Goal: Communication & Community: Answer question/provide support

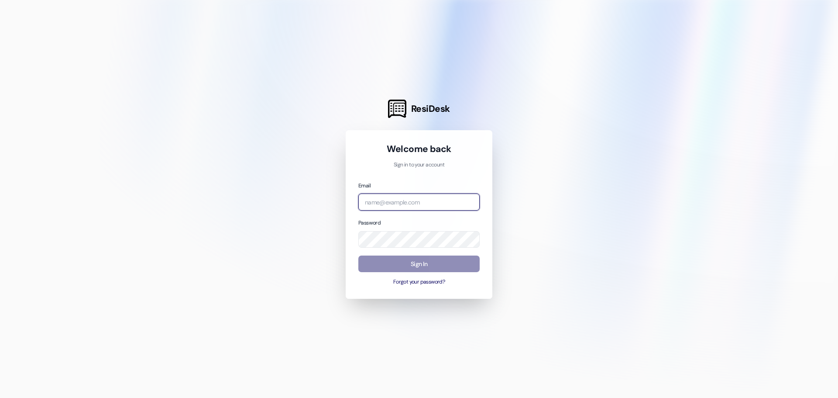
type input "[EMAIL_ADDRESS][DOMAIN_NAME]"
click at [428, 269] on button "Sign In" at bounding box center [419, 263] width 121 height 17
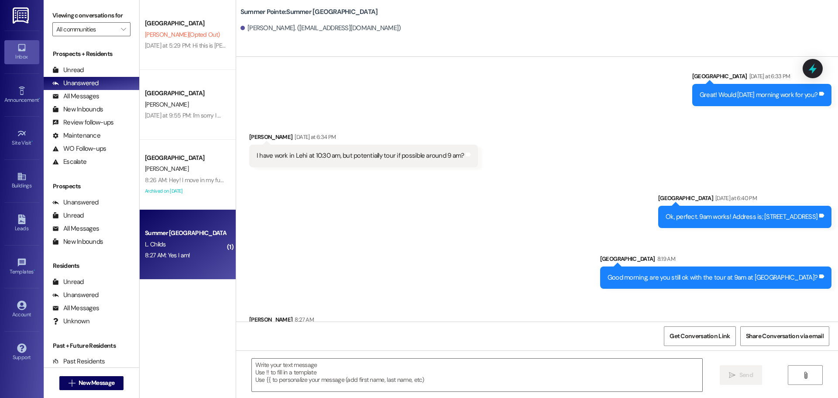
scroll to position [178, 0]
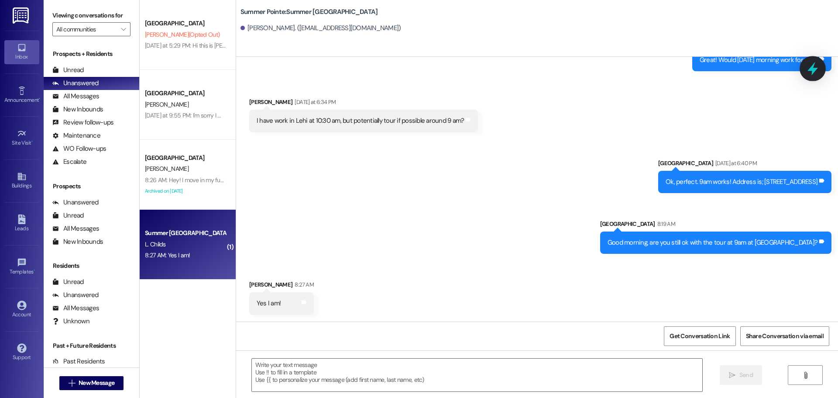
click at [812, 65] on icon at bounding box center [813, 68] width 15 height 15
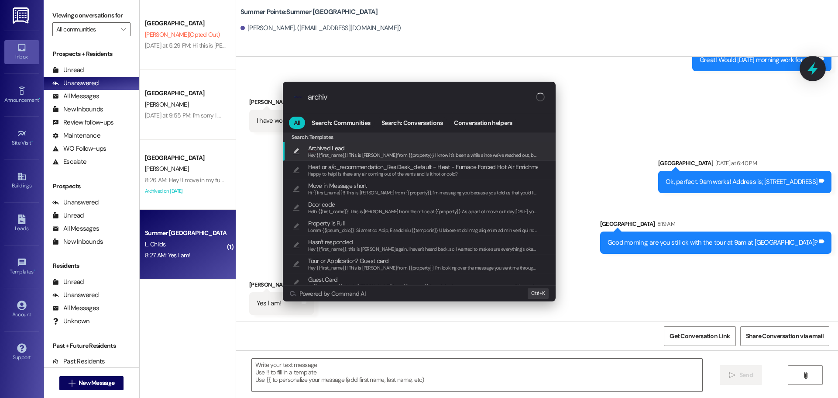
type input "archive"
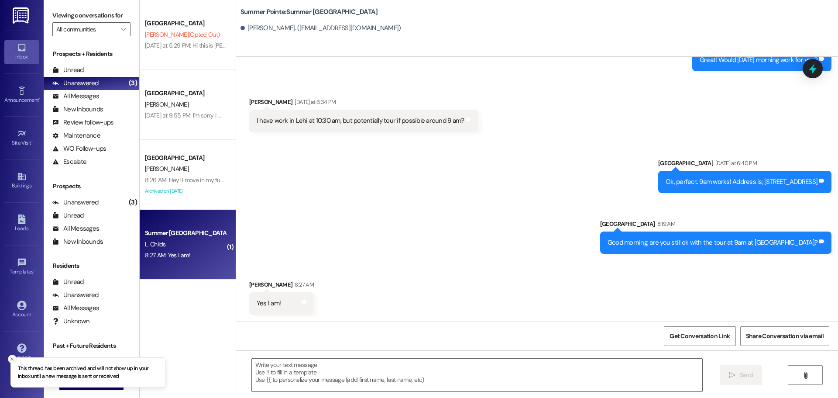
click at [8, 359] on button "Close toast" at bounding box center [12, 359] width 9 height 9
click at [72, 381] on span " New Message" at bounding box center [92, 382] width 50 height 9
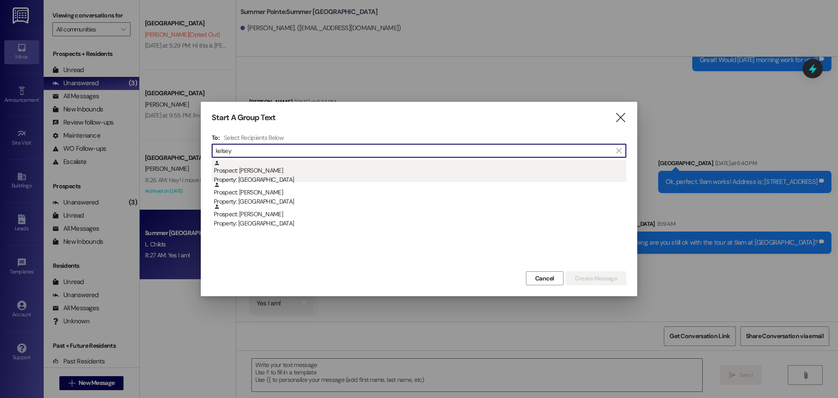
type input "kelsey"
click at [285, 179] on div "Property: [GEOGRAPHIC_DATA]" at bounding box center [420, 179] width 413 height 9
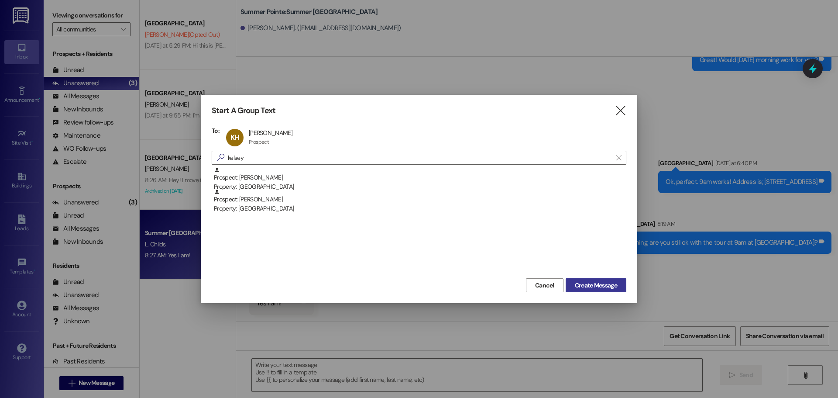
click at [608, 279] on button "Create Message" at bounding box center [596, 285] width 61 height 14
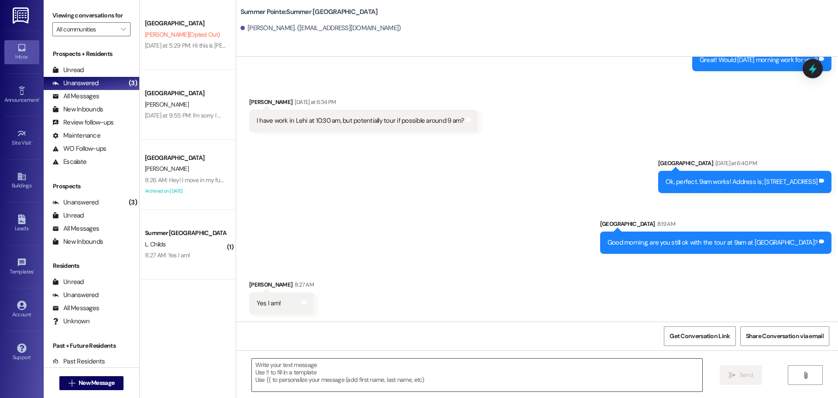
scroll to position [0, 0]
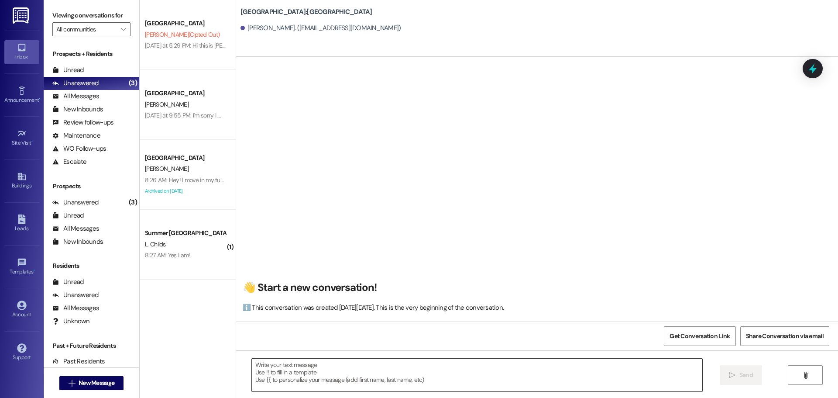
click at [448, 368] on textarea at bounding box center [477, 375] width 451 height 33
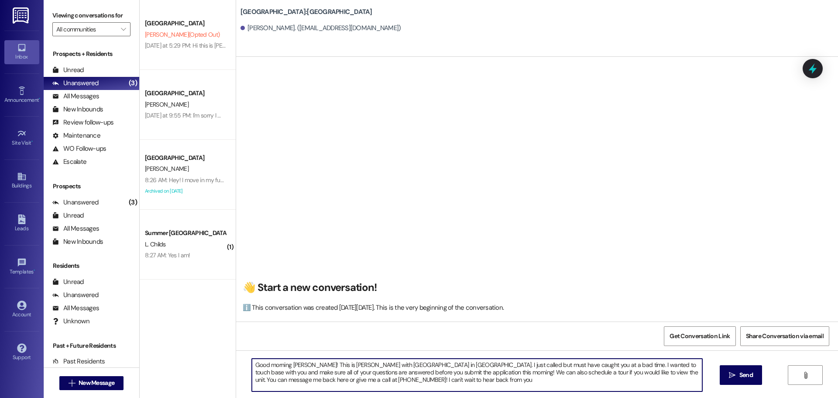
click at [606, 373] on textarea "Good morning [PERSON_NAME]! This is [PERSON_NAME] with [GEOGRAPHIC_DATA] in [GE…" at bounding box center [477, 375] width 451 height 33
click at [350, 385] on textarea "Good morning [PERSON_NAME]! This is [PERSON_NAME] with [GEOGRAPHIC_DATA] in [GE…" at bounding box center [477, 375] width 451 height 33
type textarea "Good morning [PERSON_NAME]! This is [PERSON_NAME] with [GEOGRAPHIC_DATA] in [GE…"
click at [350, 385] on textarea "Good morning [PERSON_NAME]! This is [PERSON_NAME] with [GEOGRAPHIC_DATA] in [GE…" at bounding box center [477, 375] width 451 height 33
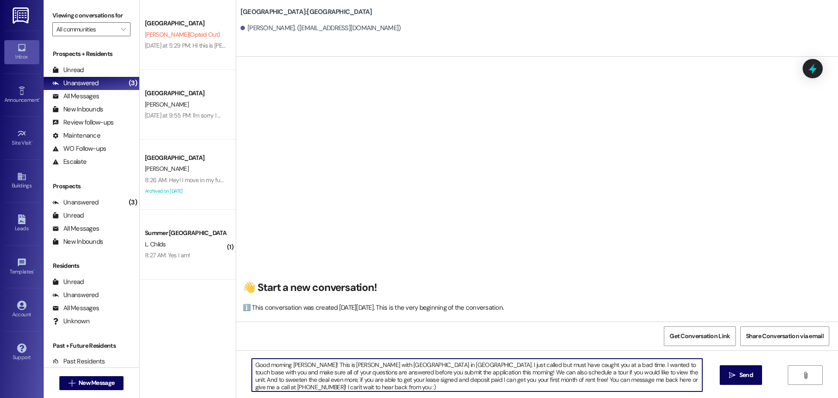
click at [350, 385] on textarea "Good morning [PERSON_NAME]! This is [PERSON_NAME] with [GEOGRAPHIC_DATA] in [GE…" at bounding box center [477, 375] width 451 height 33
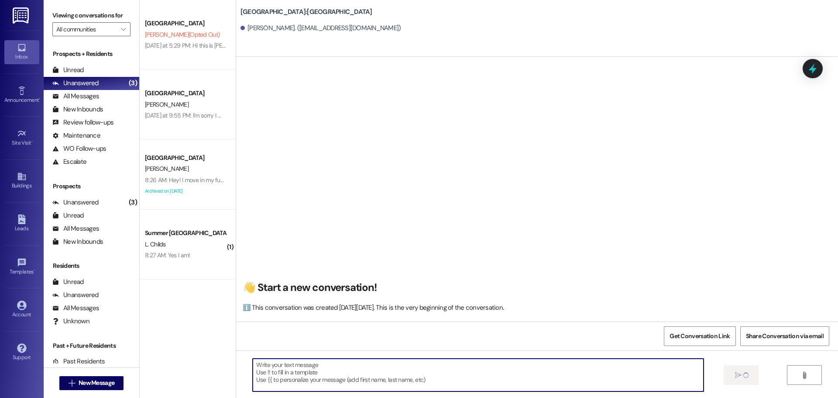
scroll to position [0, 0]
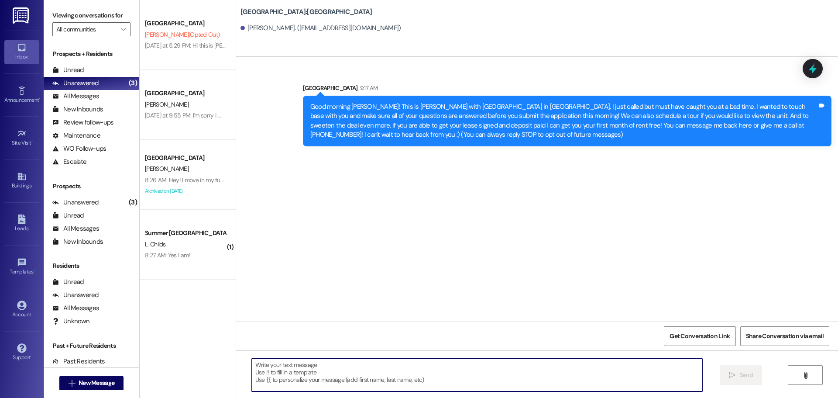
click at [119, 393] on div " New Message" at bounding box center [91, 383] width 65 height 22
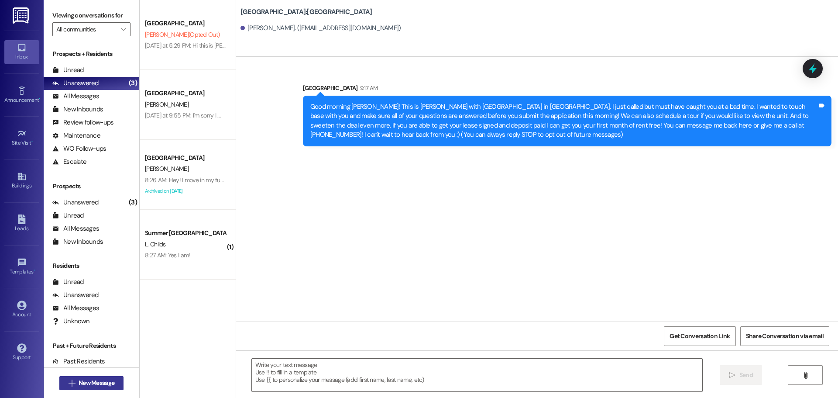
click at [117, 383] on button " New Message" at bounding box center [91, 383] width 65 height 14
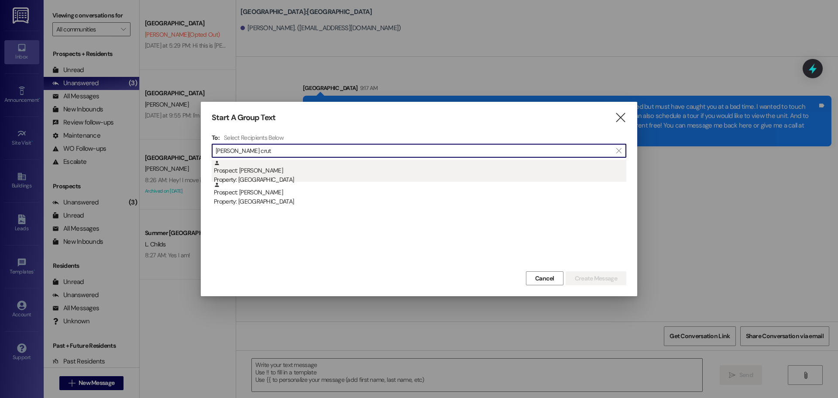
type input "[PERSON_NAME] crut"
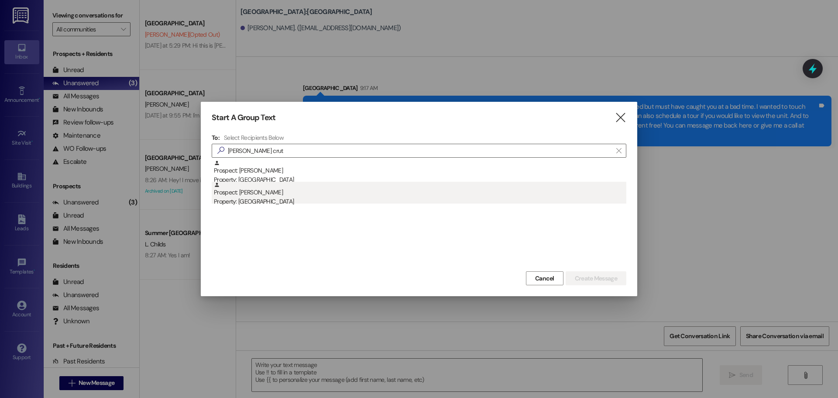
drag, startPoint x: 318, startPoint y: 167, endPoint x: 306, endPoint y: 192, distance: 27.7
click at [306, 192] on div "Prospect: [PERSON_NAME] Property: Center [GEOGRAPHIC_DATA]: [PERSON_NAME] Prope…" at bounding box center [419, 182] width 415 height 44
click at [306, 192] on div "Prospect: [PERSON_NAME] Property: Campus Edge" at bounding box center [420, 194] width 413 height 25
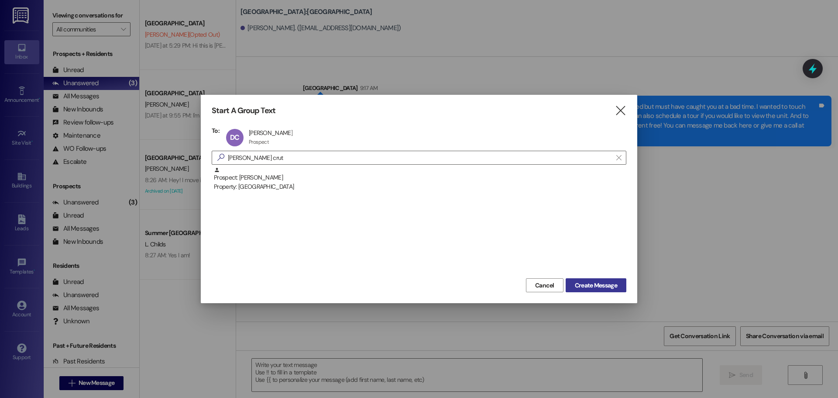
click at [588, 283] on span "Create Message" at bounding box center [596, 285] width 42 height 9
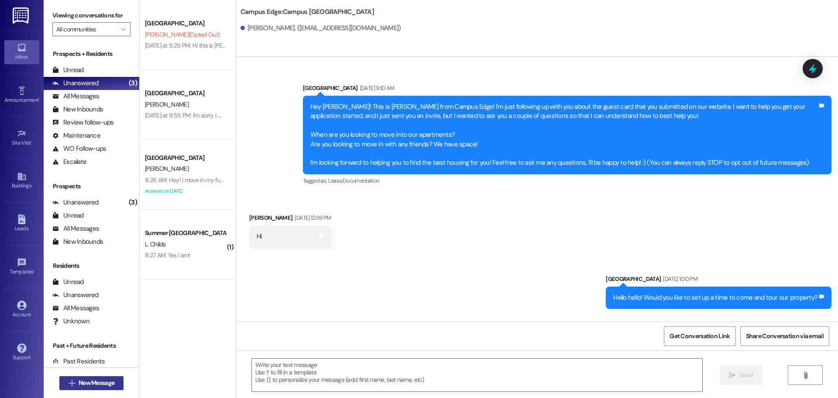
click at [100, 383] on span "New Message" at bounding box center [97, 382] width 36 height 9
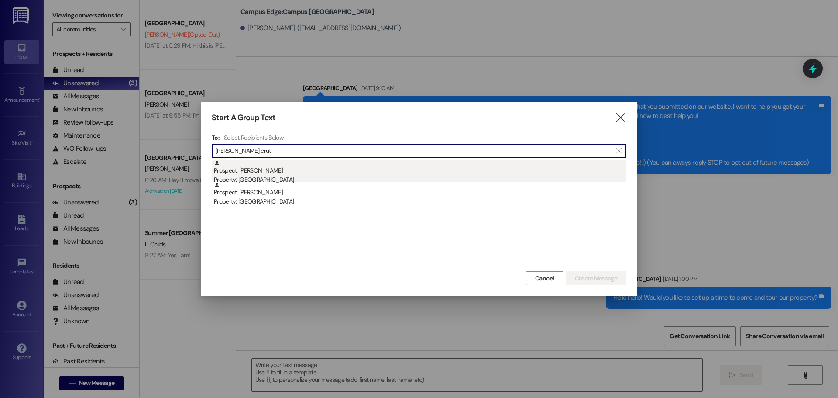
type input "[PERSON_NAME] crut"
click at [282, 175] on div "Property: [GEOGRAPHIC_DATA]" at bounding box center [420, 179] width 413 height 9
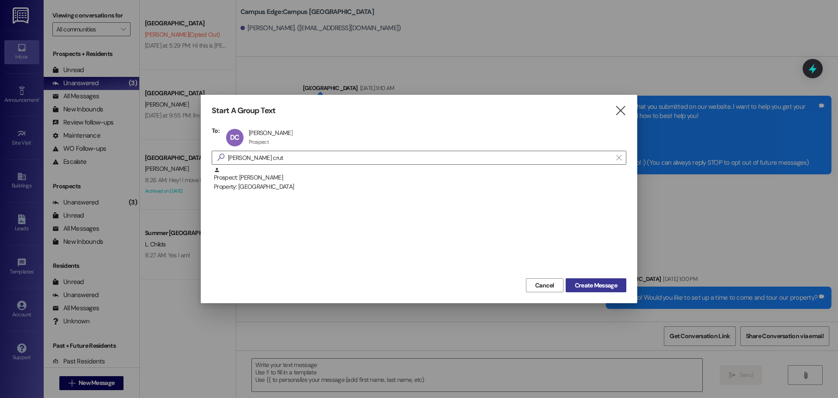
click at [619, 290] on span "Create Message" at bounding box center [596, 285] width 46 height 9
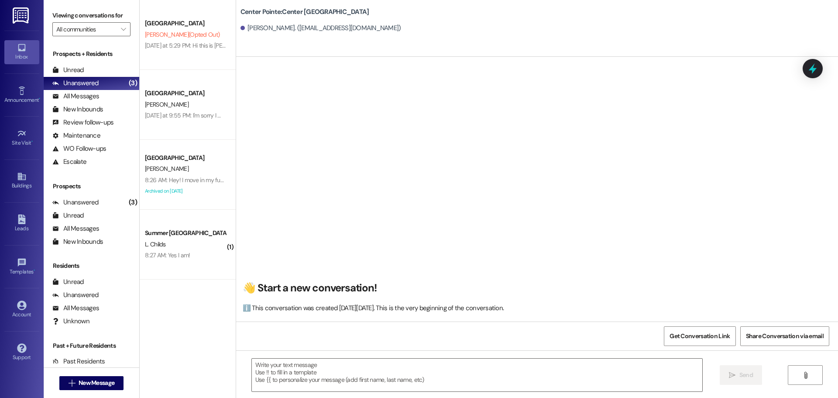
scroll to position [0, 0]
drag, startPoint x: 427, startPoint y: 351, endPoint x: 417, endPoint y: 373, distance: 25.0
click at [421, 361] on div " Send " at bounding box center [537, 383] width 602 height 66
click at [417, 373] on textarea at bounding box center [477, 375] width 451 height 33
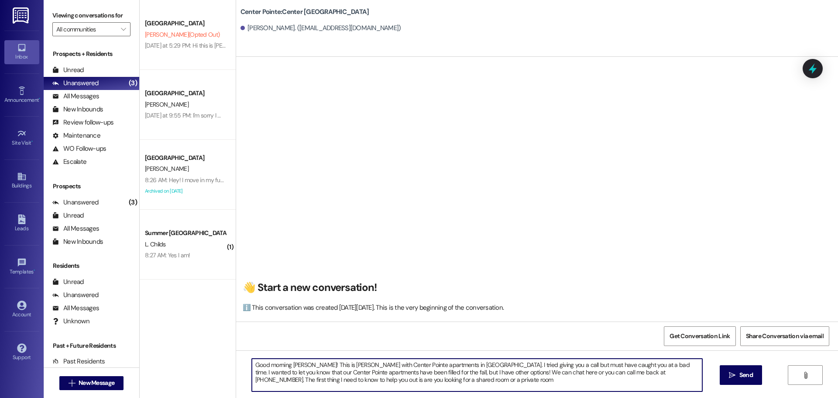
type textarea "Good morning [PERSON_NAME]! This is [PERSON_NAME] with Center Pointe apartments…"
click at [417, 373] on textarea "Good morning [PERSON_NAME]! This is [PERSON_NAME] with Center Pointe apartments…" at bounding box center [477, 375] width 451 height 33
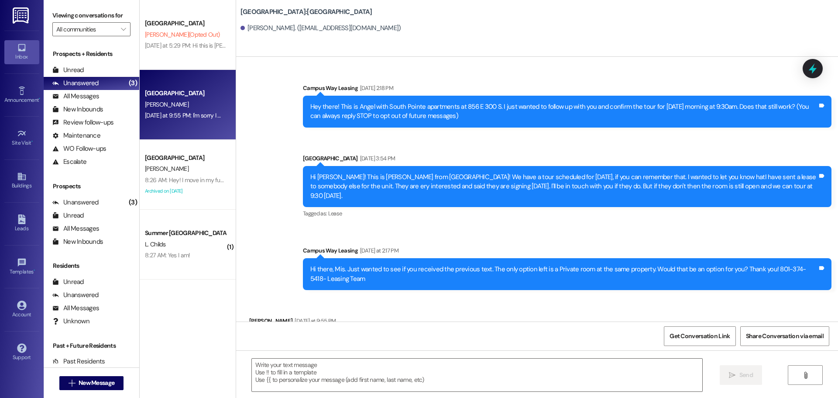
scroll to position [27, 0]
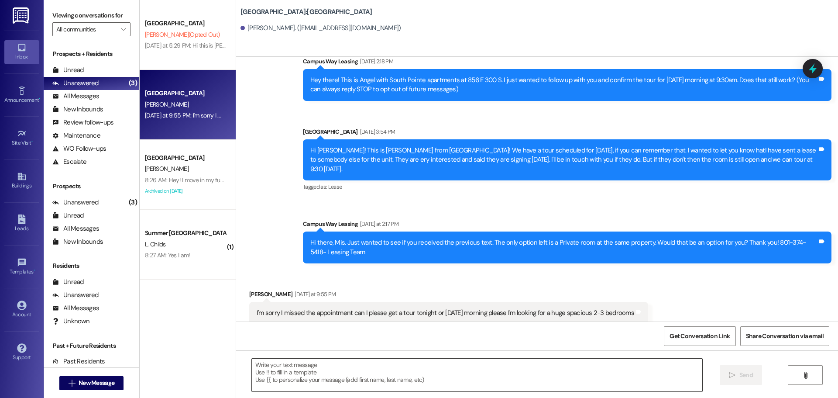
click at [431, 365] on textarea at bounding box center [477, 375] width 451 height 33
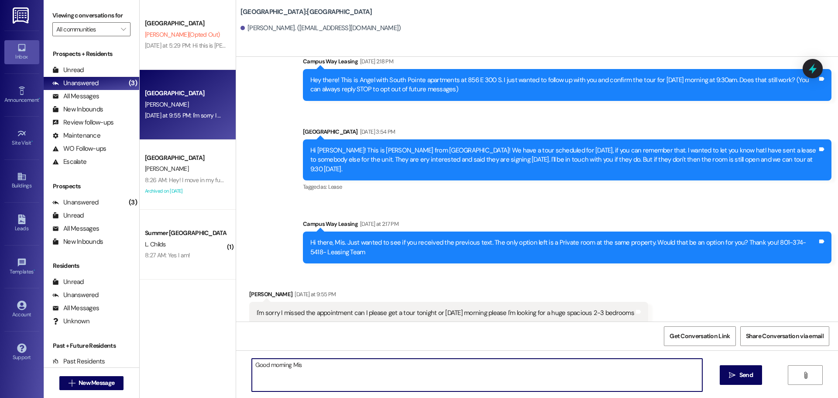
type textarea "Good morning Mis!"
click at [550, 373] on textarea "Good morning Mis!" at bounding box center [477, 375] width 451 height 33
click at [396, 373] on textarea at bounding box center [477, 375] width 451 height 33
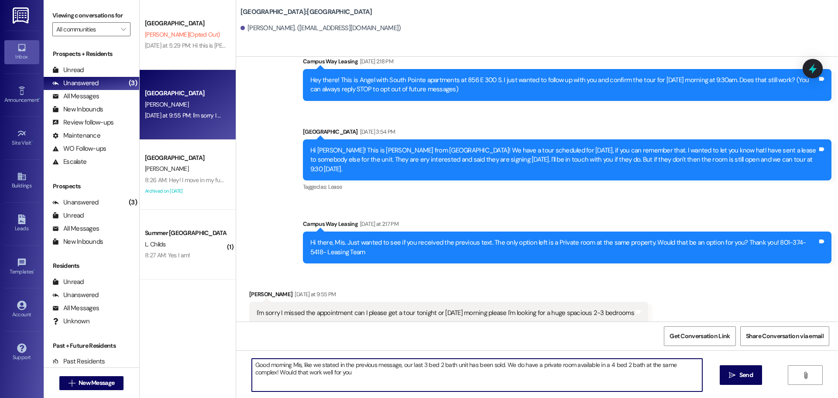
type textarea "Good morning Mis, like we stated in the previous message, our last 3 bed 2 bath…"
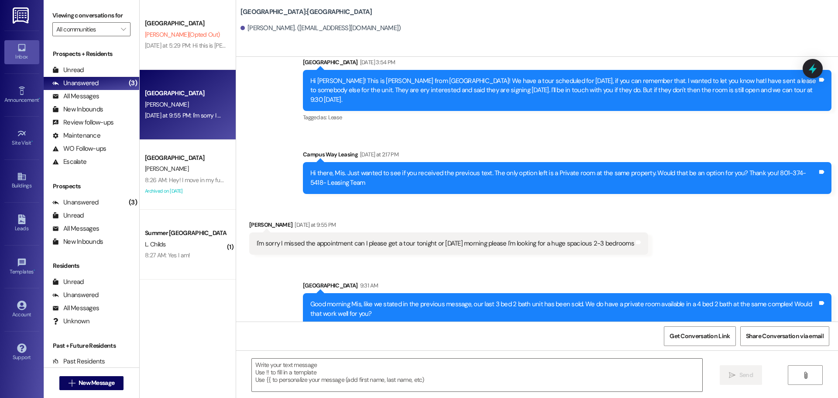
scroll to position [97, 0]
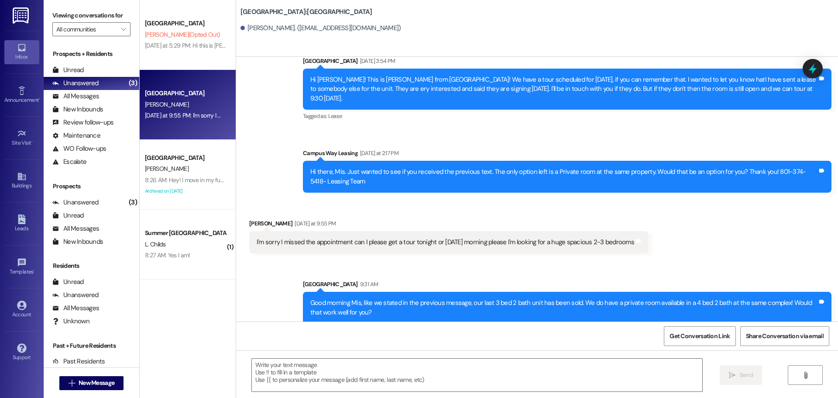
click at [593, 238] on div "I'm sorry I missed the appointment can I please get a tour tonight or [DATE] mo…" at bounding box center [446, 242] width 378 height 9
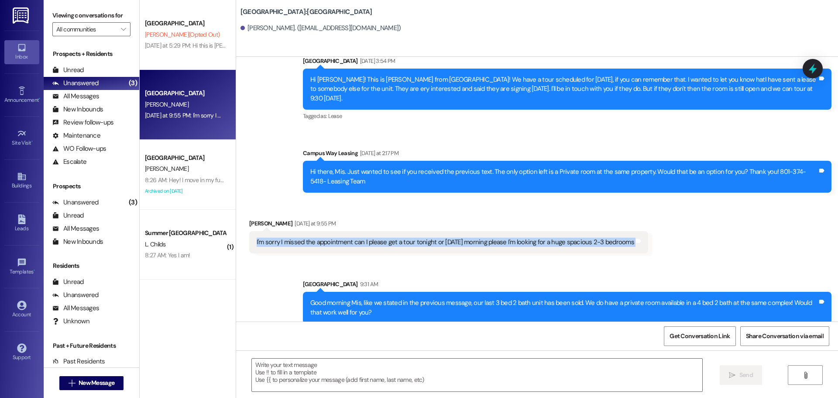
click at [593, 238] on div "I'm sorry I missed the appointment can I please get a tour tonight or [DATE] mo…" at bounding box center [446, 242] width 378 height 9
copy div "I'm sorry I missed the appointment can I please get a tour tonight or [DATE] mo…"
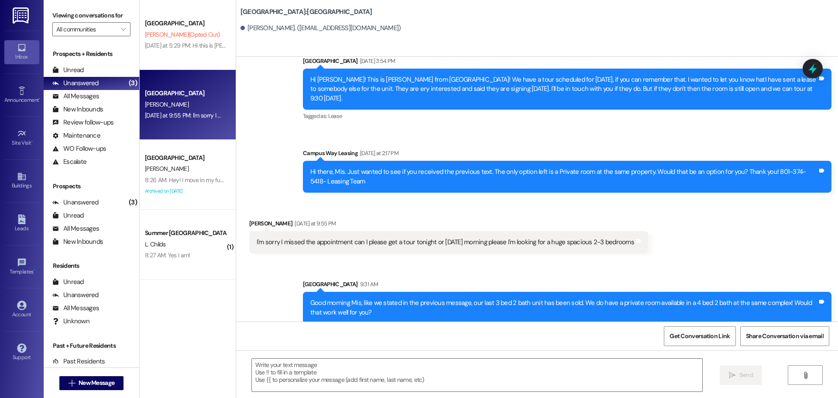
click at [607, 298] on div "Good morning Mis, like we stated in the previous message, our last 3 bed 2 bath…" at bounding box center [563, 307] width 507 height 19
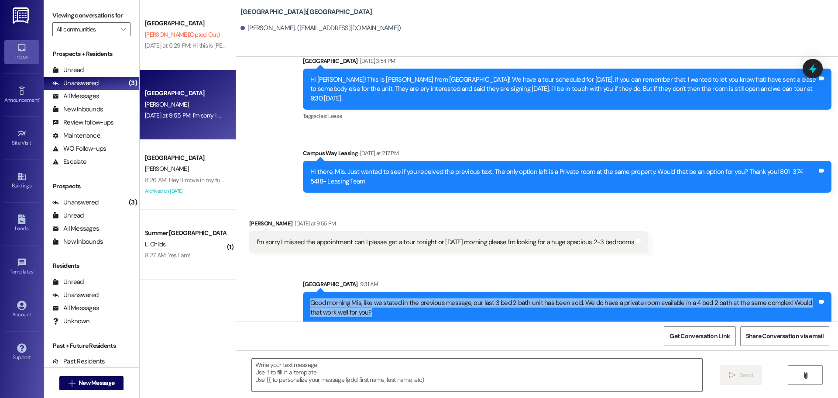
click at [607, 298] on div "Good morning Mis, like we stated in the previous message, our last 3 bed 2 bath…" at bounding box center [563, 307] width 507 height 19
copy div "Good morning Mis, like we stated in the previous message, our last 3 bed 2 bath…"
click at [811, 70] on icon at bounding box center [813, 69] width 10 height 14
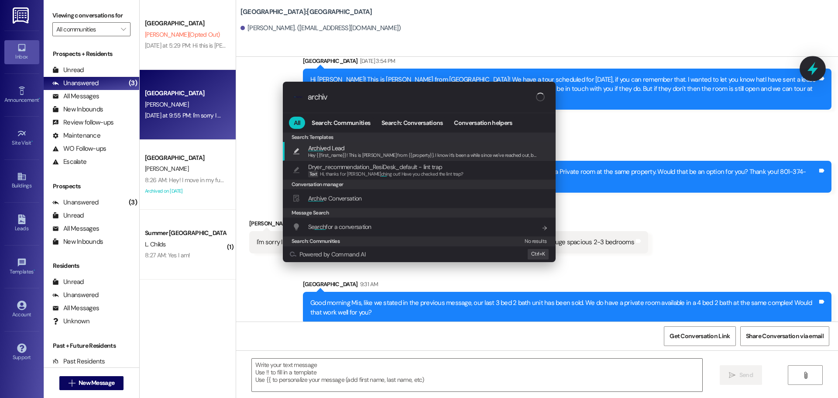
type input "archive"
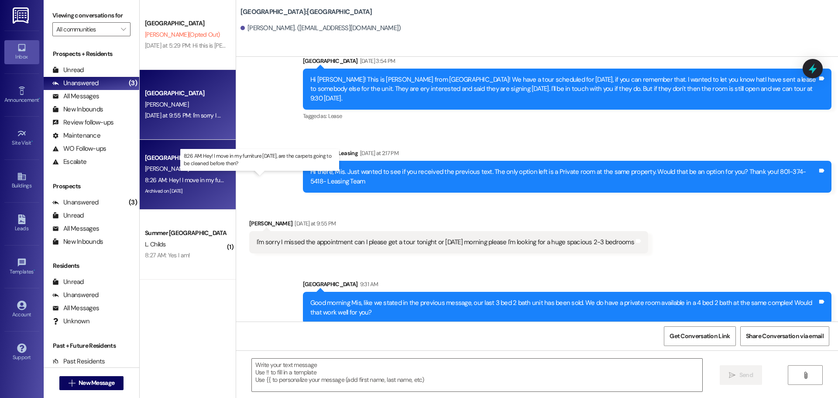
click at [186, 183] on div "8:26 AM: Hey! I move in my furniture [DATE], are the carpets going to be cleane…" at bounding box center [263, 180] width 237 height 8
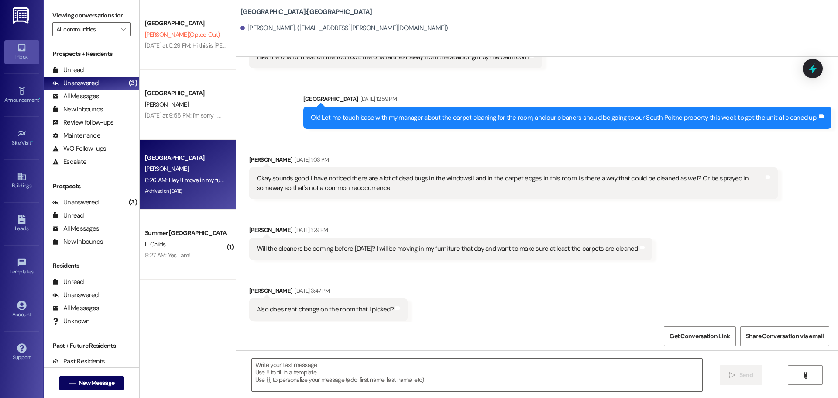
scroll to position [522, 0]
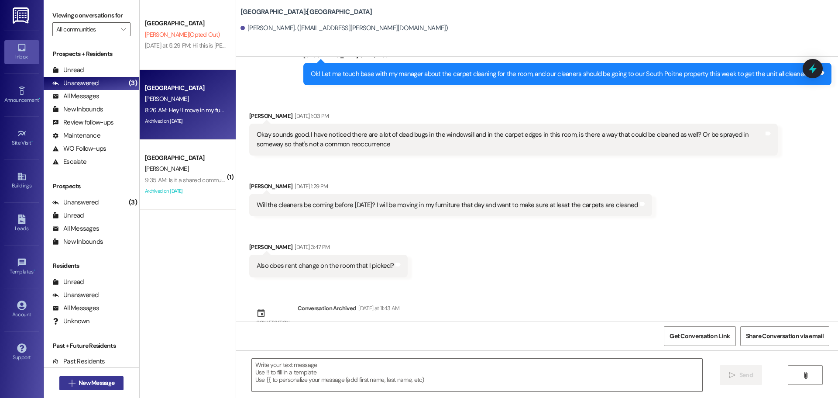
click at [87, 389] on button " New Message" at bounding box center [91, 383] width 65 height 14
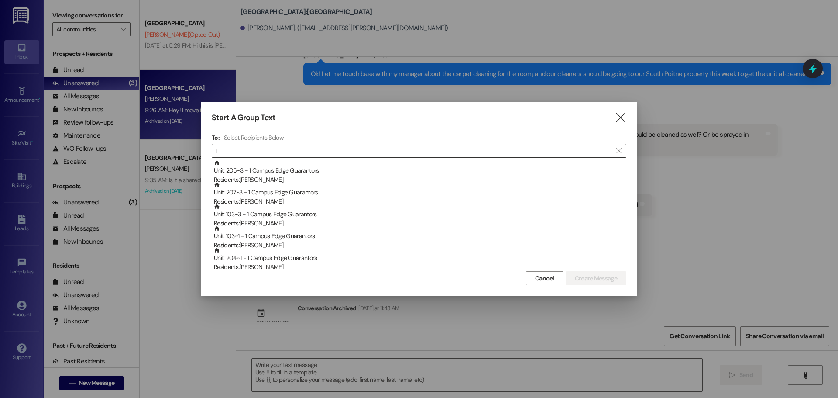
click at [304, 151] on input "l" at bounding box center [414, 151] width 397 height 12
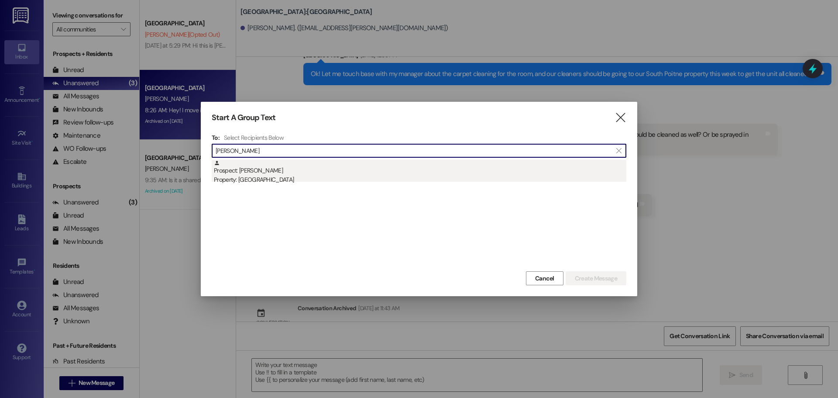
type input "[PERSON_NAME]"
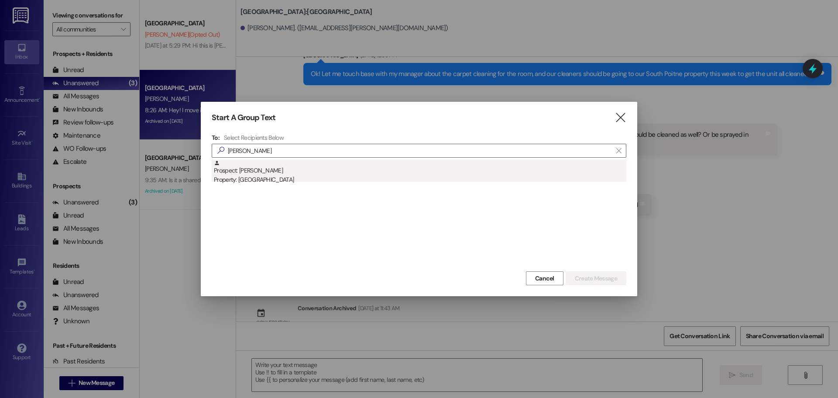
click at [291, 166] on div "Prospect: [PERSON_NAME] Property: [GEOGRAPHIC_DATA]" at bounding box center [420, 172] width 413 height 25
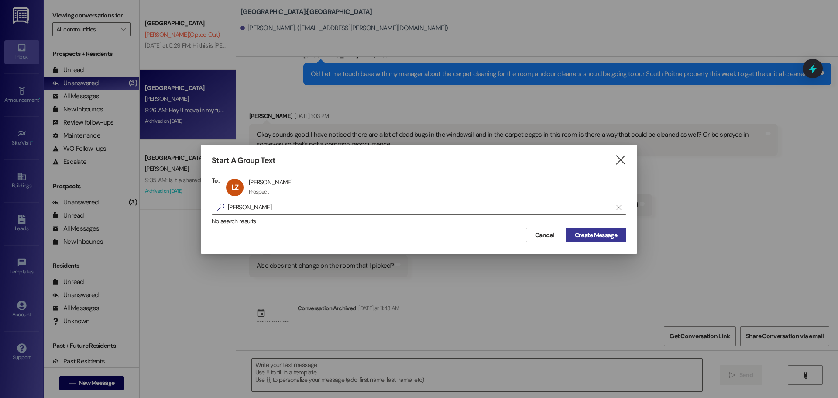
click at [581, 234] on span "Create Message" at bounding box center [596, 235] width 42 height 9
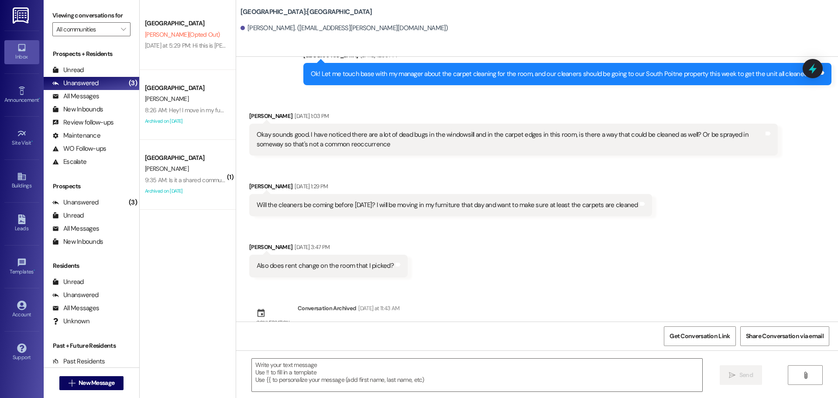
scroll to position [274, 0]
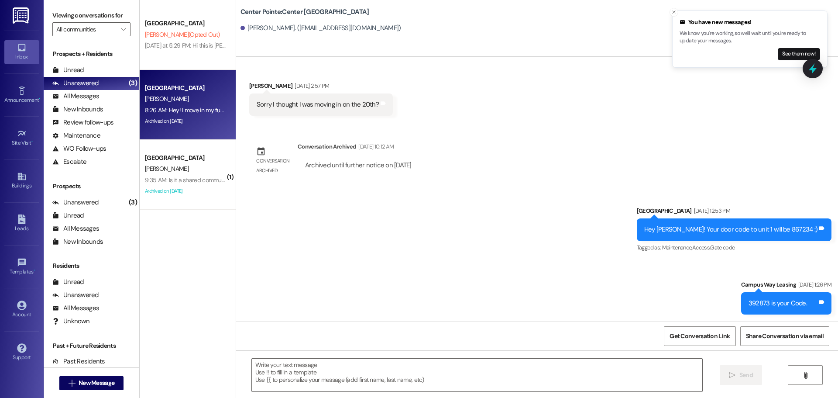
click at [190, 97] on div "[PERSON_NAME]" at bounding box center [185, 98] width 83 height 11
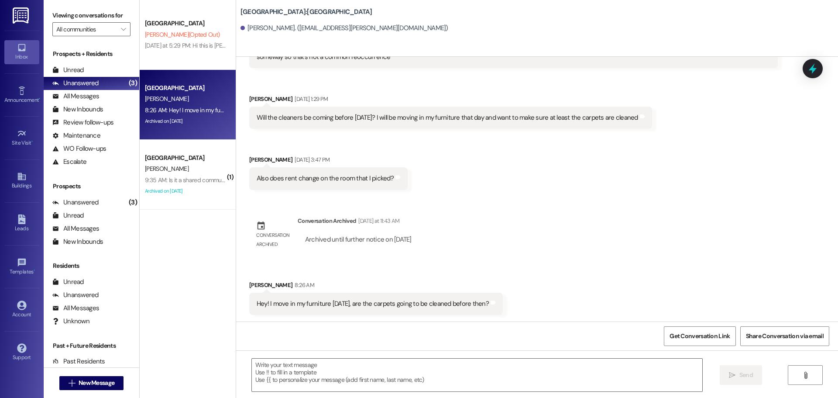
scroll to position [610, 0]
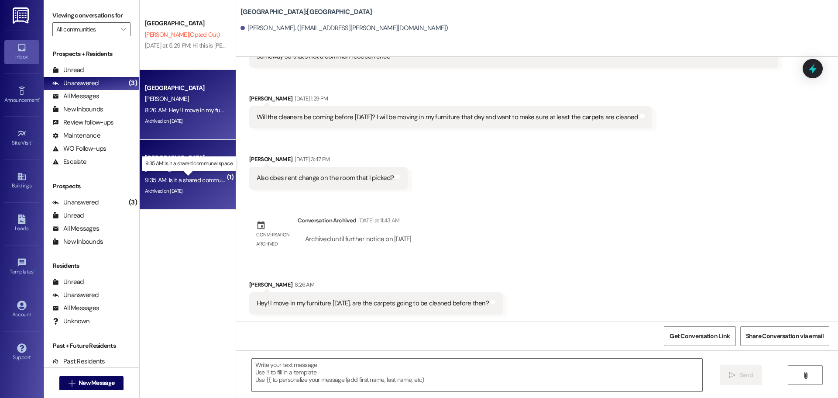
click at [173, 183] on div "9:35 AM: Is it a shared communal space 9:35 AM: Is it a shared communal space" at bounding box center [195, 180] width 101 height 8
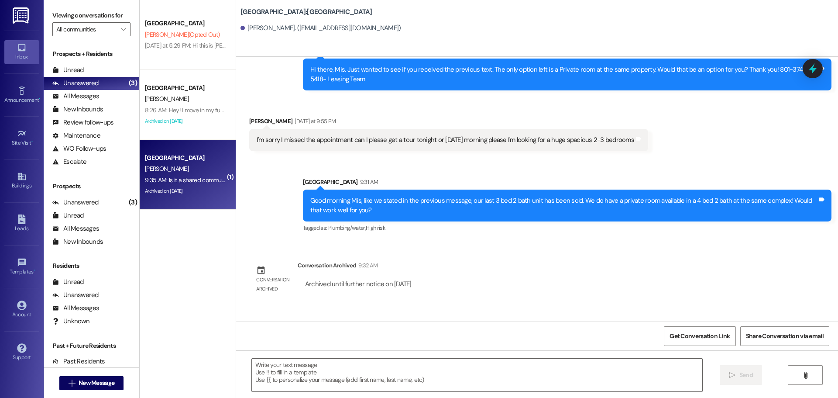
scroll to position [332, 0]
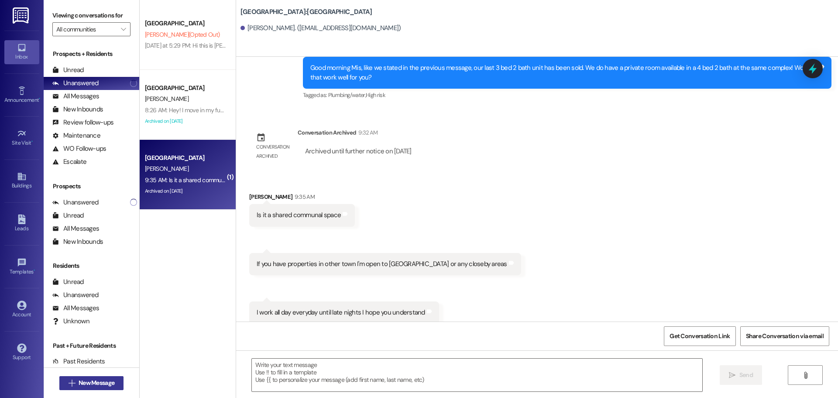
click at [97, 376] on button " New Message" at bounding box center [91, 383] width 65 height 14
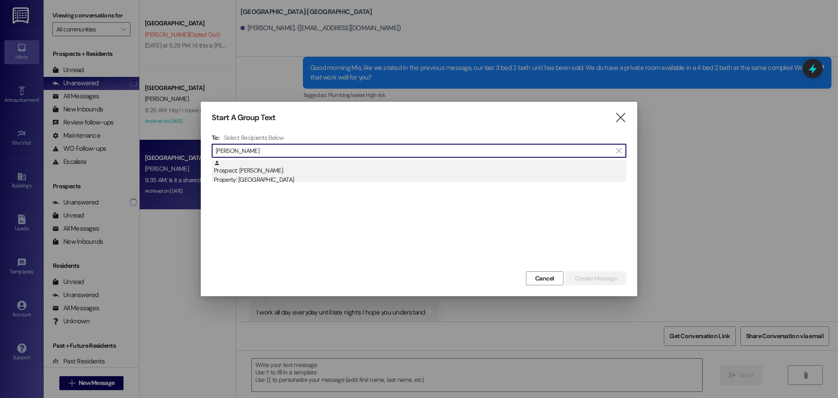
type input "[PERSON_NAME]"
click at [260, 176] on div "Property: [GEOGRAPHIC_DATA]" at bounding box center [420, 179] width 413 height 9
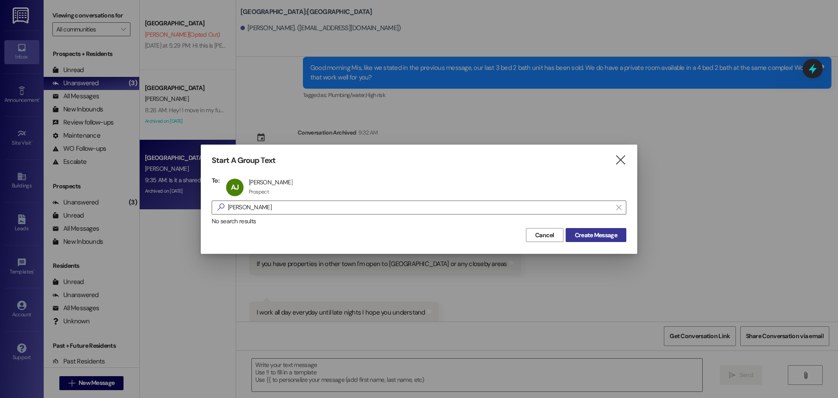
click at [576, 239] on span "Create Message" at bounding box center [596, 235] width 42 height 9
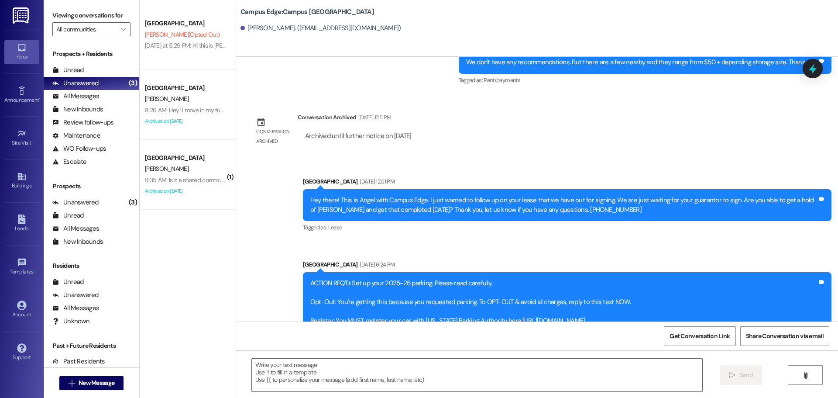
scroll to position [291, 0]
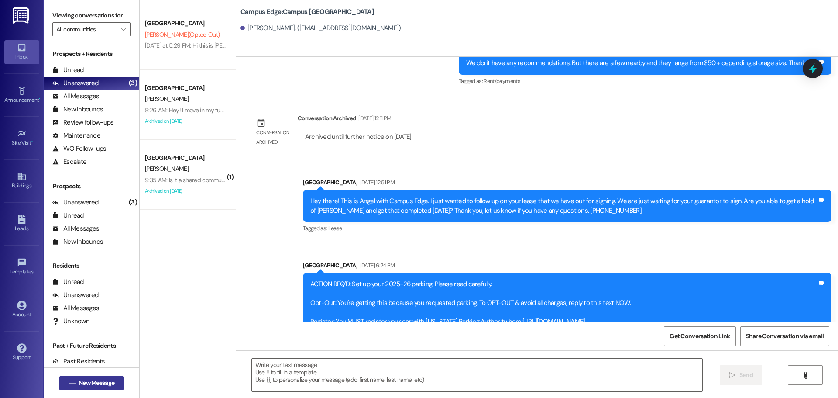
click at [83, 390] on button " New Message" at bounding box center [91, 383] width 65 height 14
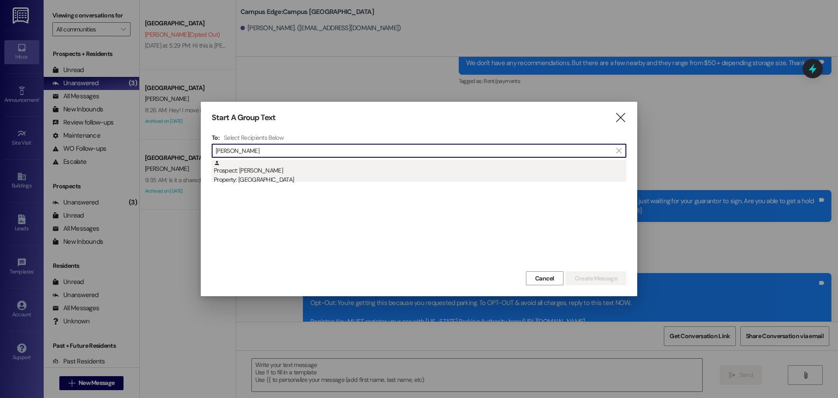
type input "[PERSON_NAME]"
click at [255, 183] on div "Property: [GEOGRAPHIC_DATA]" at bounding box center [420, 179] width 413 height 9
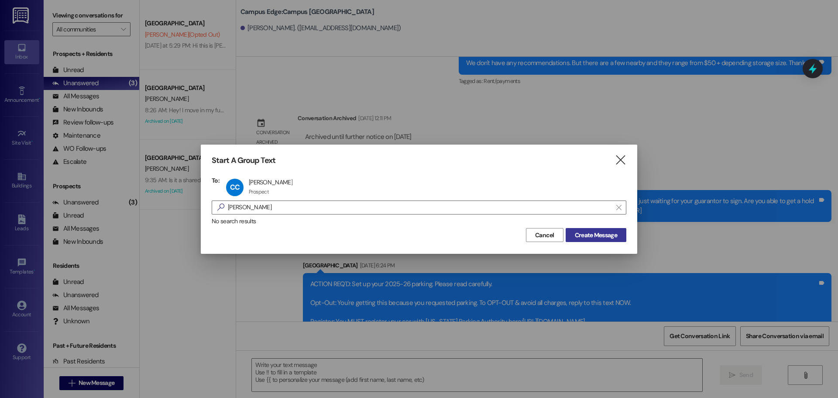
click at [578, 239] on span "Create Message" at bounding box center [596, 235] width 42 height 9
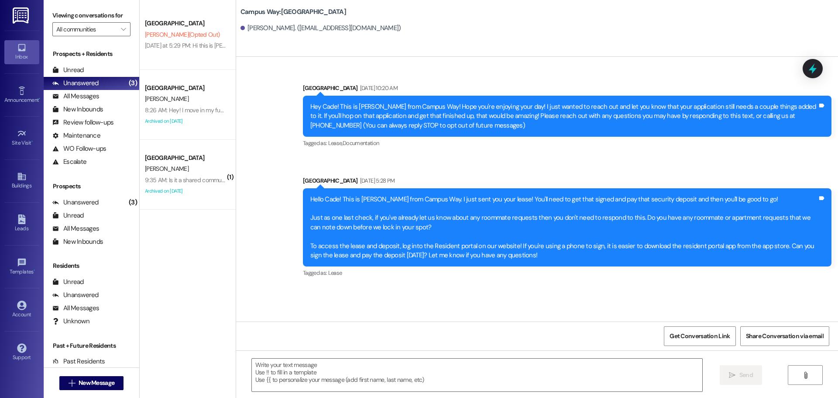
scroll to position [0, 0]
